Goal: Task Accomplishment & Management: Manage account settings

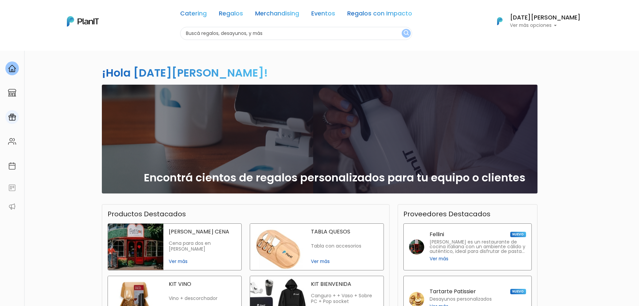
click at [6, 112] on link at bounding box center [12, 117] width 24 height 19
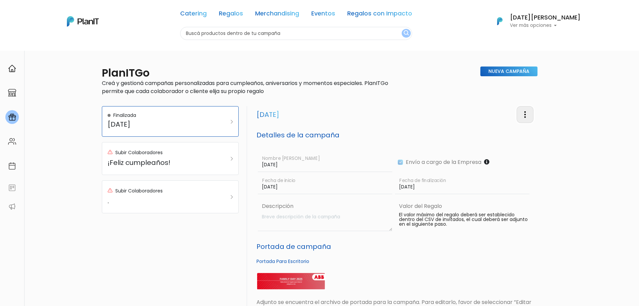
click at [524, 116] on img "button" at bounding box center [525, 115] width 8 height 8
click at [513, 134] on link "Editar Campaña" at bounding box center [502, 133] width 61 height 15
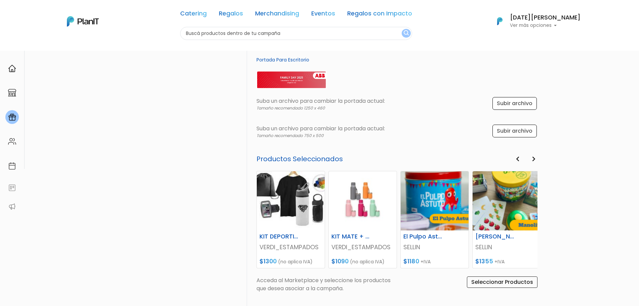
scroll to position [210, 0]
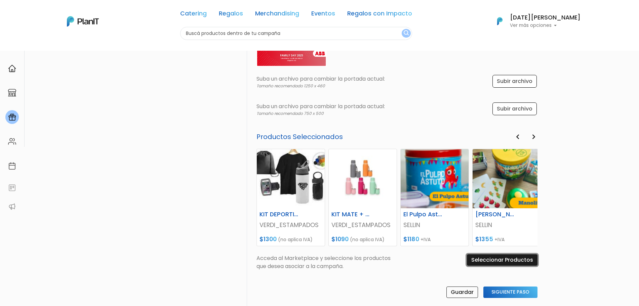
click at [510, 256] on input "Seleccionar Productos" at bounding box center [502, 259] width 71 height 11
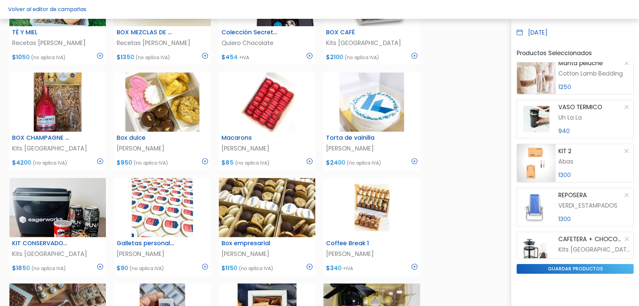
scroll to position [64, 0]
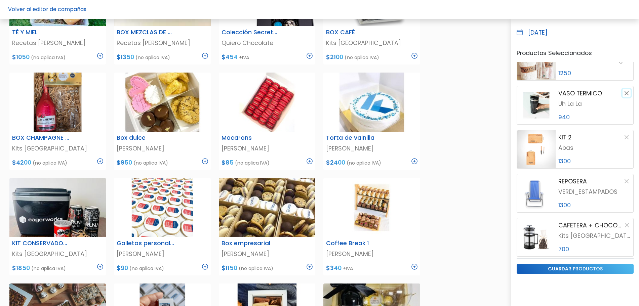
click at [622, 93] on button "button" at bounding box center [626, 93] width 8 height 8
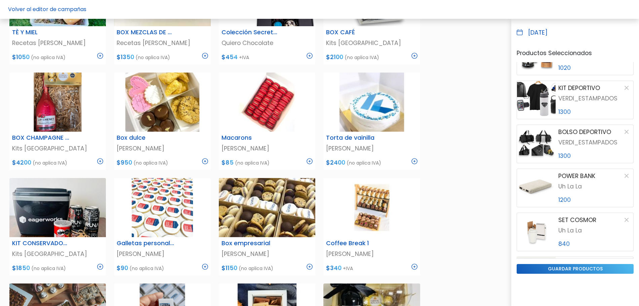
scroll to position [599, 0]
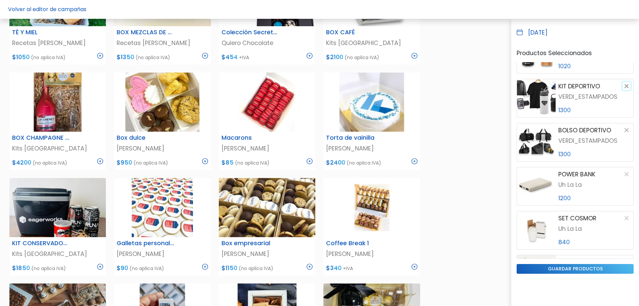
click at [622, 86] on button "button" at bounding box center [626, 86] width 8 height 8
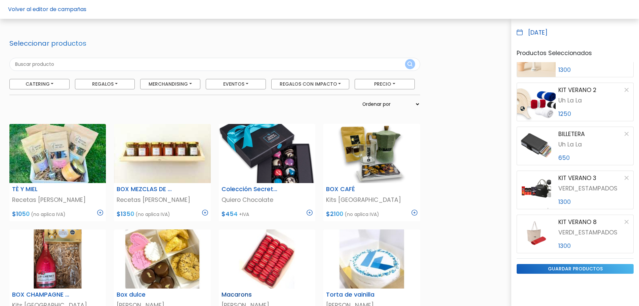
scroll to position [0, 0]
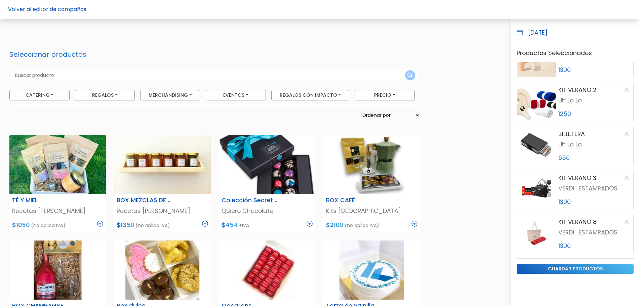
click at [197, 71] on input "text" at bounding box center [214, 75] width 411 height 13
type input "magical"
click at [405, 70] on button "submit" at bounding box center [410, 75] width 10 height 10
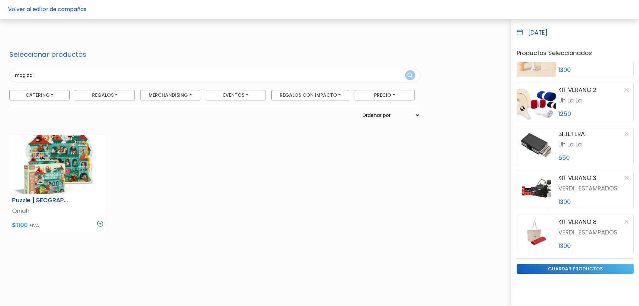
click at [99, 223] on img at bounding box center [100, 224] width 6 height 6
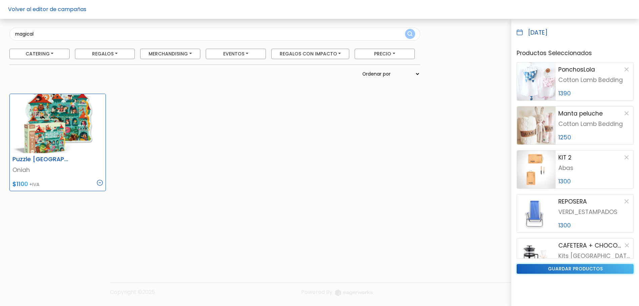
click at [573, 272] on input "guardar productos" at bounding box center [574, 269] width 117 height 10
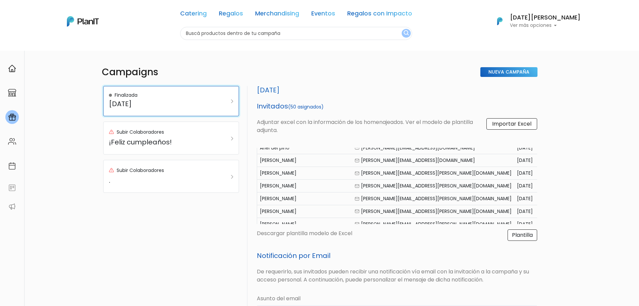
click at [205, 103] on h5 "[DATE]" at bounding box center [162, 104] width 106 height 8
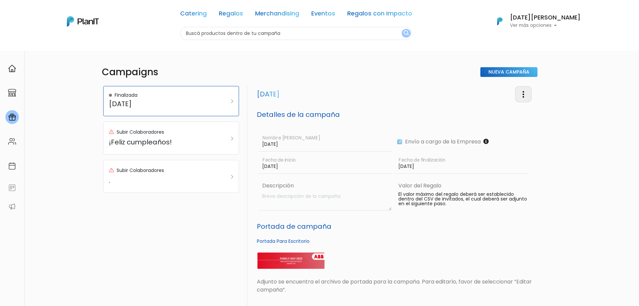
click at [522, 95] on img "button" at bounding box center [523, 94] width 8 height 8
click at [507, 113] on link "Editar Campaña" at bounding box center [501, 113] width 61 height 15
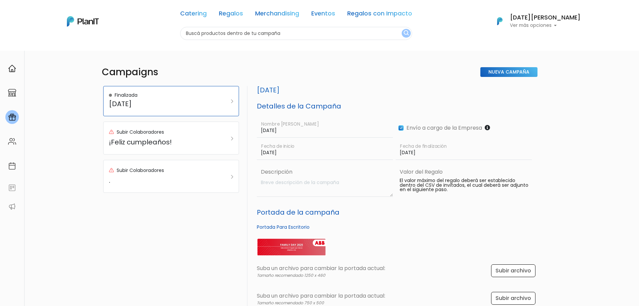
click at [415, 157] on input "15/09/2025" at bounding box center [463, 149] width 136 height 19
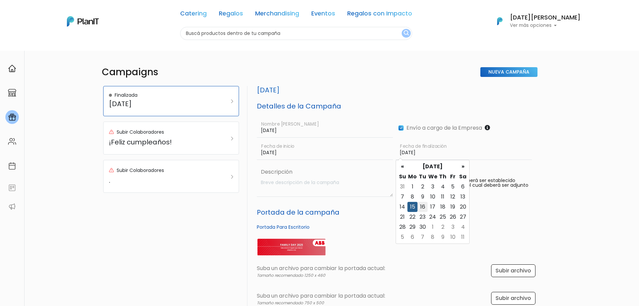
click at [423, 207] on td "16" at bounding box center [422, 207] width 10 height 10
type input "16/09/2025"
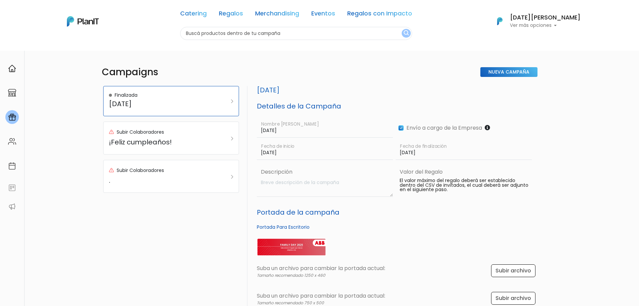
click at [466, 161] on div "FAMILY DAY Nombre de Campaña Envío a cargo de la Empresa 07/09/2025 Fecha de in…" at bounding box center [394, 157] width 278 height 82
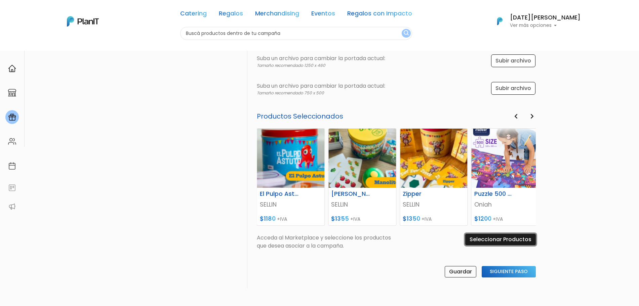
click at [501, 237] on input "Seleccionar Productos" at bounding box center [500, 239] width 71 height 11
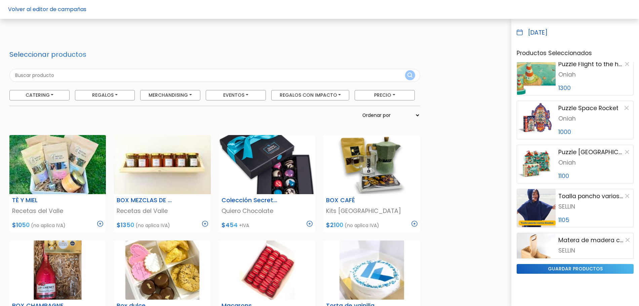
scroll to position [1024, 0]
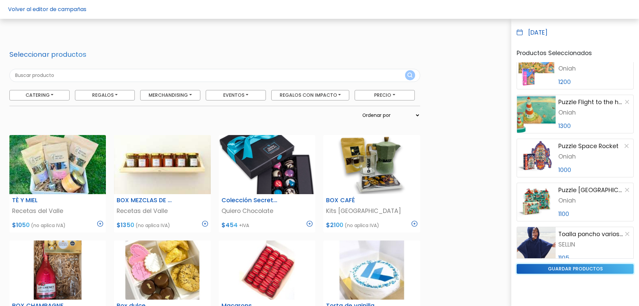
click at [565, 273] on input "guardar productos" at bounding box center [574, 269] width 117 height 10
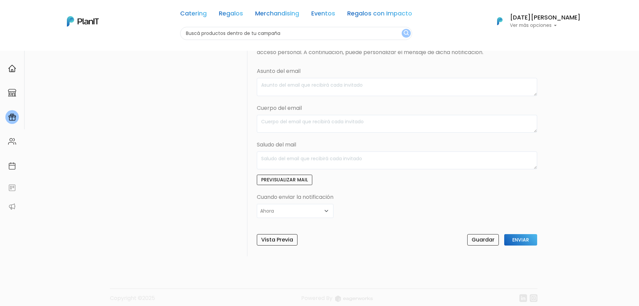
scroll to position [234, 0]
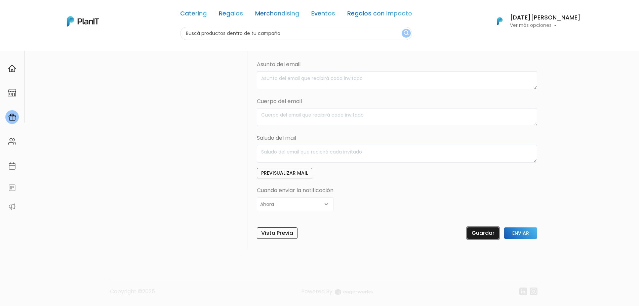
click at [488, 231] on input "Guardar" at bounding box center [483, 232] width 32 height 11
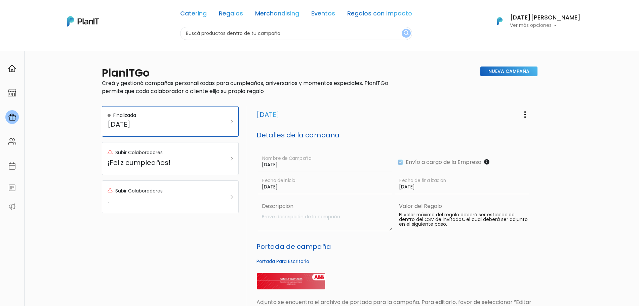
click at [550, 26] on p "Ver más opciones" at bounding box center [545, 25] width 71 height 5
click at [542, 104] on link "Cerrar Sesión" at bounding box center [550, 99] width 60 height 13
